Goal: Information Seeking & Learning: Learn about a topic

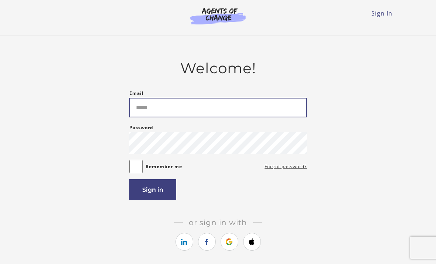
click at [152, 106] on input "Email" at bounding box center [217, 108] width 177 height 20
type input "**********"
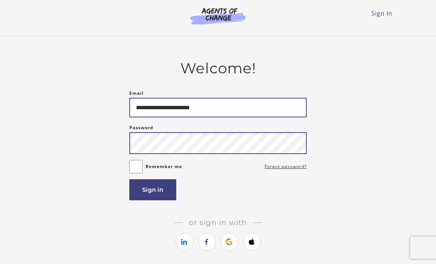
click at [153, 191] on button "Sign in" at bounding box center [152, 189] width 47 height 21
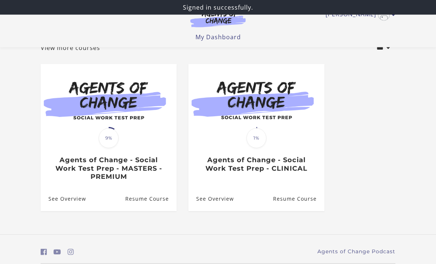
scroll to position [51, 0]
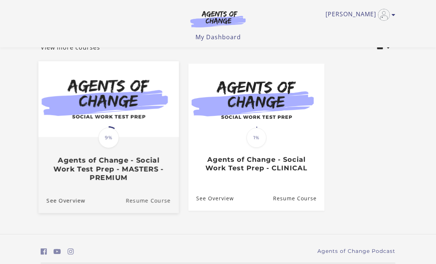
click at [139, 198] on link "Resume Course" at bounding box center [152, 199] width 53 height 25
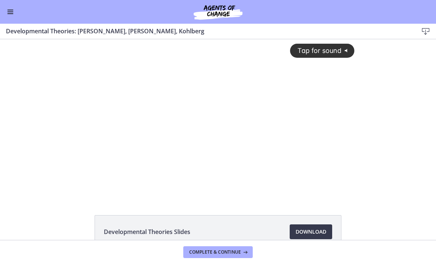
click at [130, 155] on div "Tap for sound @keyframes VOLUME_SMALL_WAVE_FLASH { 0% { opacity: 0; } 33% { opa…" at bounding box center [218, 112] width 282 height 147
click at [149, 172] on div at bounding box center [218, 118] width 282 height 159
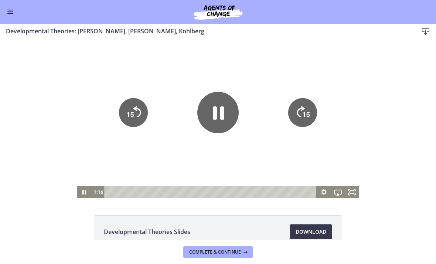
click at [135, 115] on icon "15" at bounding box center [133, 112] width 29 height 29
click at [206, 114] on icon "Pause" at bounding box center [217, 112] width 41 height 41
click at [218, 122] on icon "Play Video" at bounding box center [217, 112] width 41 height 41
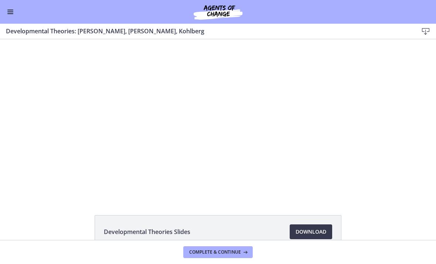
click at [159, 152] on div at bounding box center [218, 118] width 282 height 159
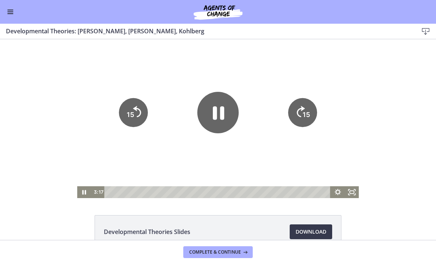
click at [215, 114] on icon "Pause" at bounding box center [218, 112] width 11 height 13
click at [219, 107] on icon "Play Video" at bounding box center [217, 112] width 41 height 41
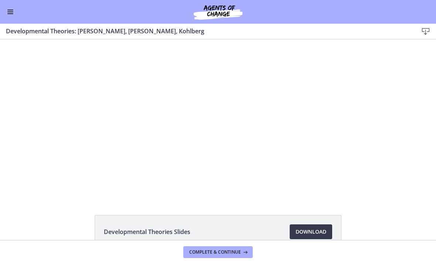
click at [152, 134] on div at bounding box center [218, 118] width 282 height 159
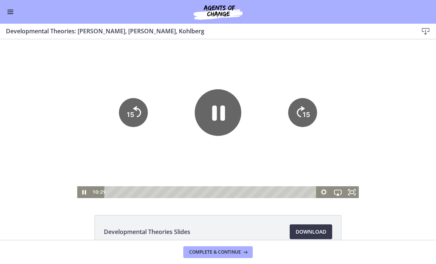
click at [211, 117] on icon "Pause" at bounding box center [218, 112] width 47 height 47
click at [211, 122] on icon "Play Video" at bounding box center [217, 112] width 41 height 41
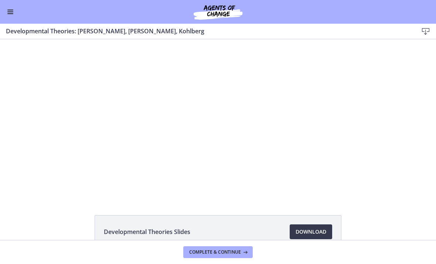
click at [209, 126] on div at bounding box center [218, 118] width 282 height 159
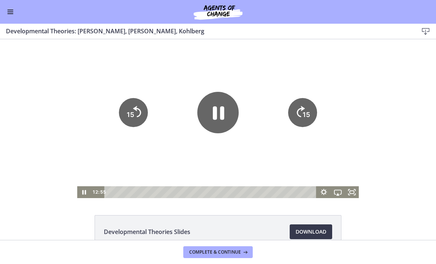
click at [216, 110] on icon "Pause" at bounding box center [218, 112] width 11 height 13
click at [223, 111] on icon "Play Video" at bounding box center [217, 112] width 41 height 41
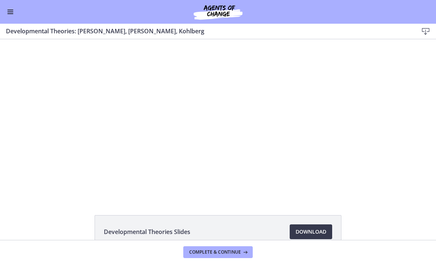
click at [155, 105] on div at bounding box center [218, 118] width 282 height 159
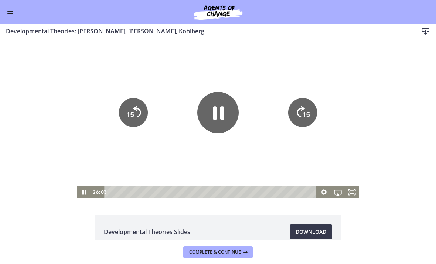
click at [219, 122] on icon "Pause" at bounding box center [217, 112] width 41 height 41
click at [220, 118] on icon "Play Video" at bounding box center [218, 112] width 47 height 47
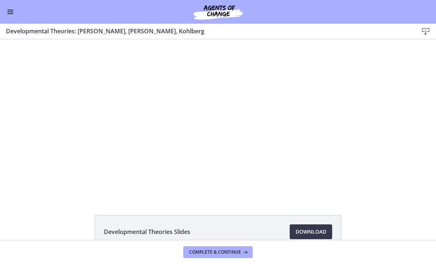
click at [122, 153] on div at bounding box center [218, 118] width 282 height 159
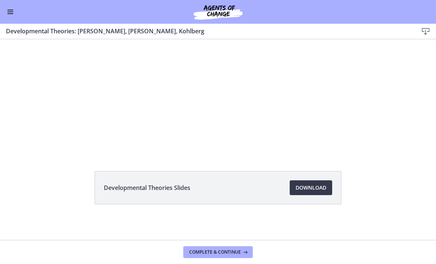
scroll to position [44, 0]
click at [143, 133] on div at bounding box center [218, 74] width 282 height 159
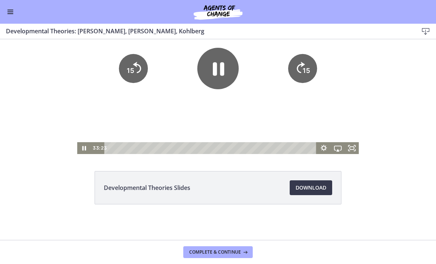
click at [123, 113] on div at bounding box center [218, 74] width 282 height 159
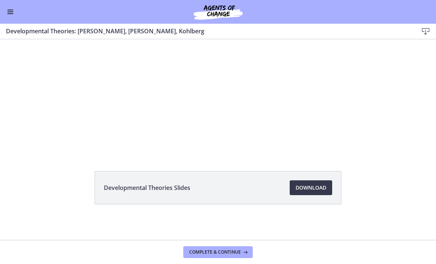
click at [92, 125] on div at bounding box center [218, 74] width 282 height 159
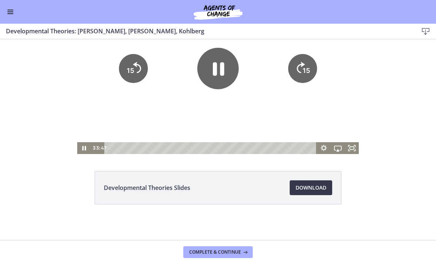
click at [97, 122] on div at bounding box center [218, 74] width 282 height 159
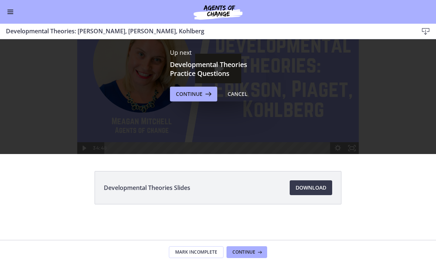
scroll to position [0, 0]
click at [202, 94] on span "Continue" at bounding box center [189, 93] width 27 height 9
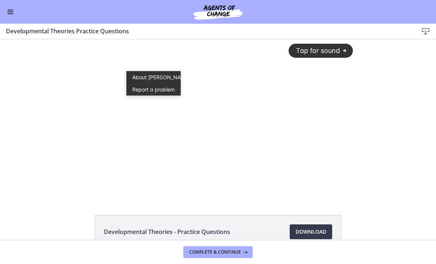
click at [141, 133] on div "Tap for sound @keyframes VOLUME_SMALL_WAVE_FLASH { 0% { opacity: 0; } 33% { opa…" at bounding box center [218, 112] width 279 height 147
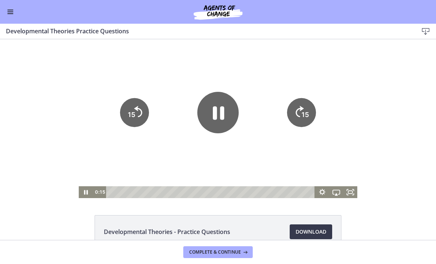
click at [133, 116] on tspan "15" at bounding box center [131, 115] width 7 height 8
click at [133, 116] on icon "15" at bounding box center [134, 112] width 29 height 29
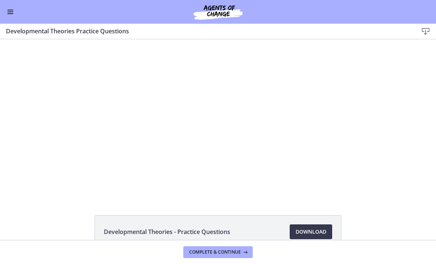
click at [130, 143] on div at bounding box center [218, 118] width 279 height 159
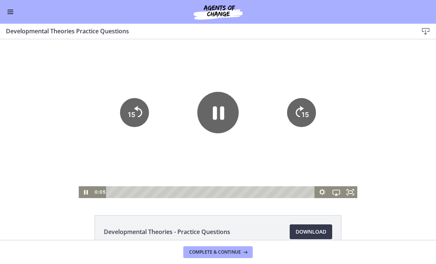
click at [354, 193] on icon "Fullscreen" at bounding box center [353, 193] width 1 height 1
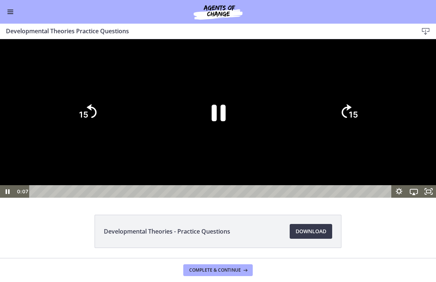
click at [87, 198] on div at bounding box center [218, 118] width 436 height 159
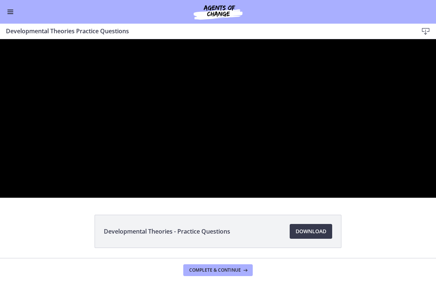
click at [160, 185] on div at bounding box center [218, 118] width 436 height 159
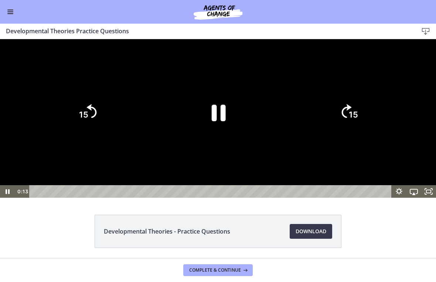
click at [204, 138] on icon "Pause" at bounding box center [218, 112] width 51 height 51
click at [213, 121] on icon "Play Video" at bounding box center [218, 112] width 13 height 18
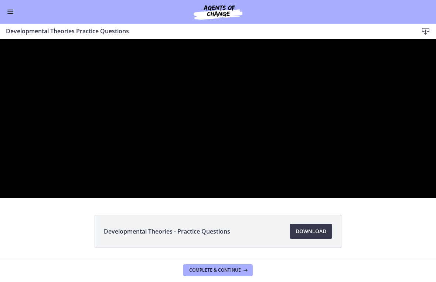
click at [146, 182] on div at bounding box center [218, 118] width 436 height 159
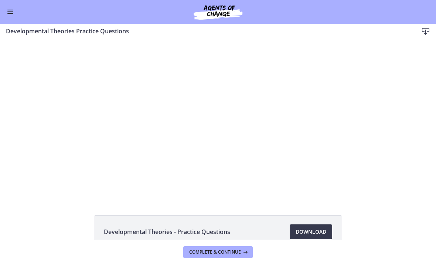
click at [169, 142] on div at bounding box center [218, 118] width 279 height 159
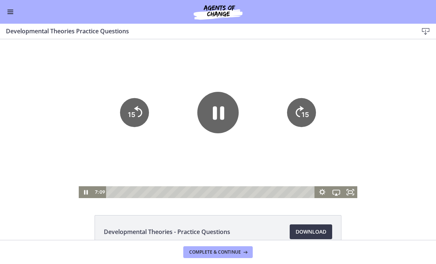
click at [353, 192] on icon "Fullscreen" at bounding box center [350, 192] width 14 height 12
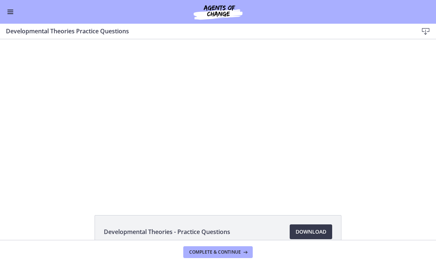
click at [214, 147] on div at bounding box center [218, 118] width 279 height 159
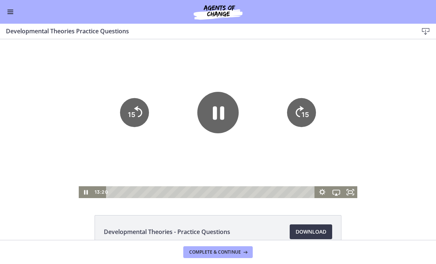
click at [220, 119] on icon "Pause" at bounding box center [217, 112] width 41 height 41
click at [205, 123] on icon "Play Video" at bounding box center [218, 112] width 47 height 47
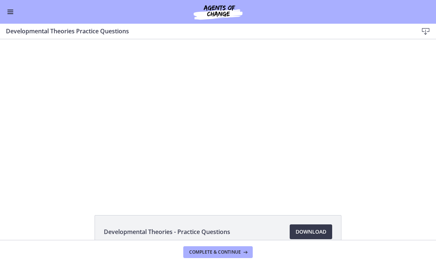
click at [284, 116] on div at bounding box center [218, 118] width 279 height 159
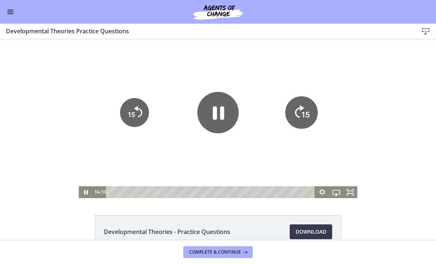
click at [306, 109] on icon "15" at bounding box center [301, 112] width 33 height 33
click at [305, 111] on tspan "15" at bounding box center [305, 115] width 7 height 8
click at [305, 111] on icon "15" at bounding box center [301, 112] width 33 height 33
click at [303, 110] on icon "15" at bounding box center [301, 112] width 33 height 33
click at [301, 107] on icon "Skip ahead 15 seconds" at bounding box center [299, 111] width 9 height 13
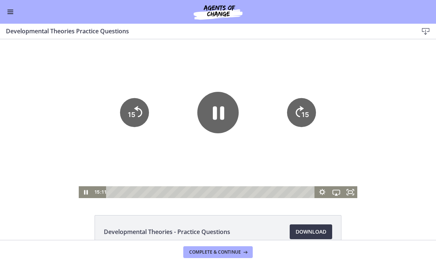
click at [301, 107] on icon "15" at bounding box center [301, 112] width 29 height 29
click at [303, 95] on tspan "15" at bounding box center [306, 90] width 9 height 10
click at [304, 109] on icon "Skip ahead 15 seconds" at bounding box center [300, 111] width 8 height 11
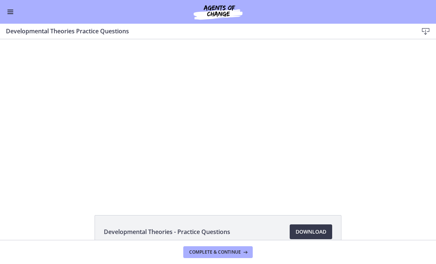
click at [301, 112] on div at bounding box center [218, 118] width 279 height 159
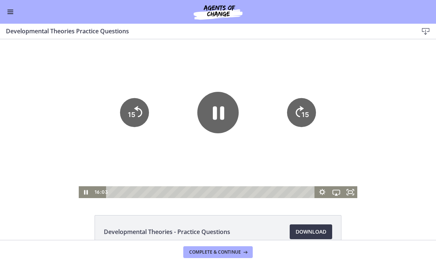
click at [302, 111] on text "15" at bounding box center [305, 115] width 7 height 8
click at [302, 105] on icon "15" at bounding box center [301, 87] width 36 height 36
click at [303, 109] on icon "15" at bounding box center [301, 112] width 33 height 33
click at [303, 110] on tspan "15" at bounding box center [306, 114] width 9 height 9
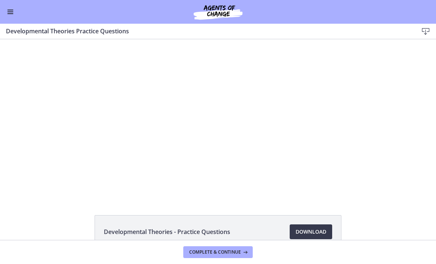
click at [295, 119] on div at bounding box center [218, 118] width 279 height 159
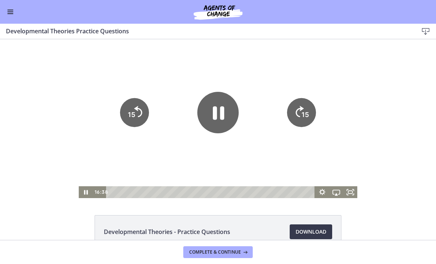
click at [303, 113] on tspan "15" at bounding box center [305, 115] width 7 height 8
click at [304, 115] on tspan "15" at bounding box center [305, 115] width 7 height 8
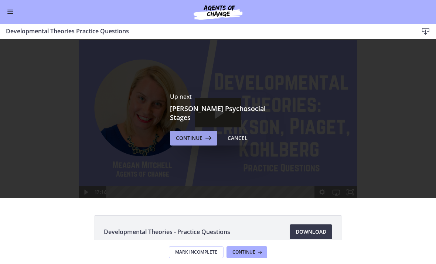
click at [193, 133] on span "Continue" at bounding box center [189, 137] width 27 height 9
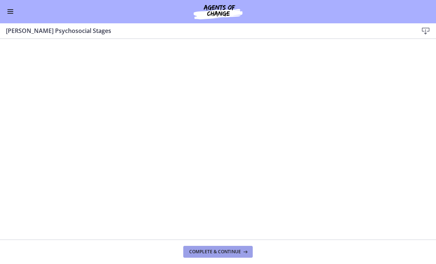
click at [205, 251] on span "Complete & continue" at bounding box center [215, 252] width 52 height 6
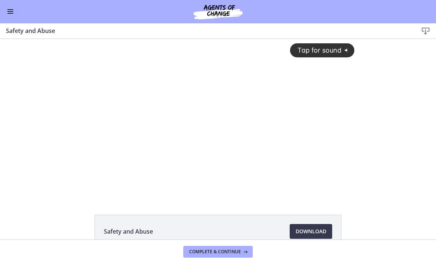
click at [9, 14] on button "Enable menu" at bounding box center [10, 11] width 9 height 9
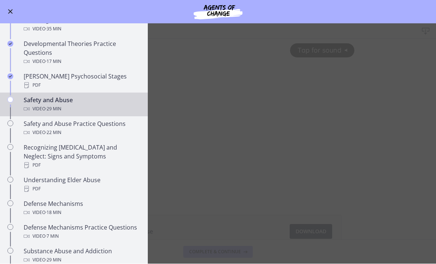
scroll to position [235, 0]
